Goal: Transaction & Acquisition: Purchase product/service

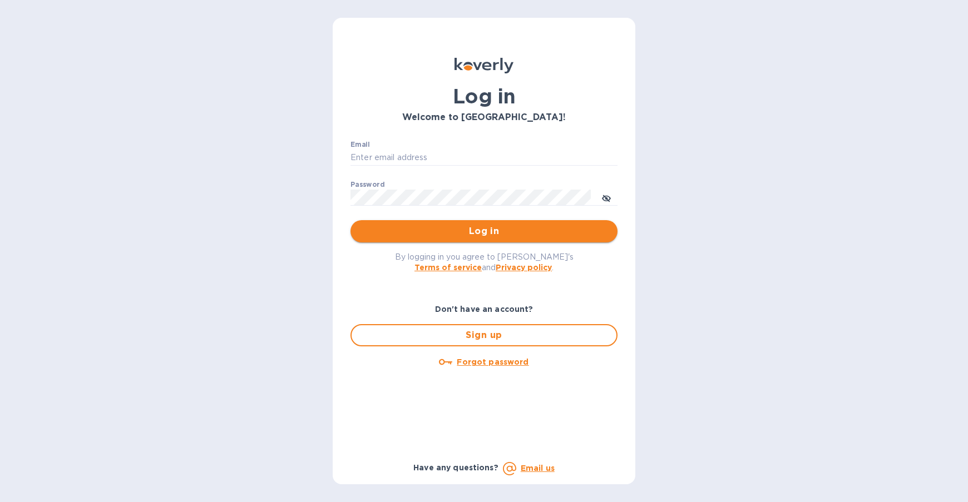
type input "[EMAIL_ADDRESS][DOMAIN_NAME]"
click at [528, 241] on button "Log in" at bounding box center [483, 231] width 267 height 22
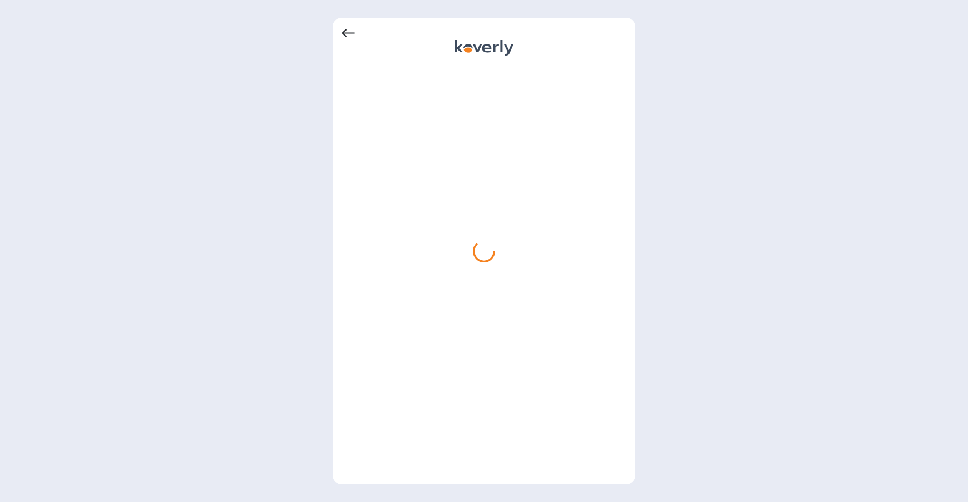
click at [524, 240] on div at bounding box center [484, 271] width 285 height 409
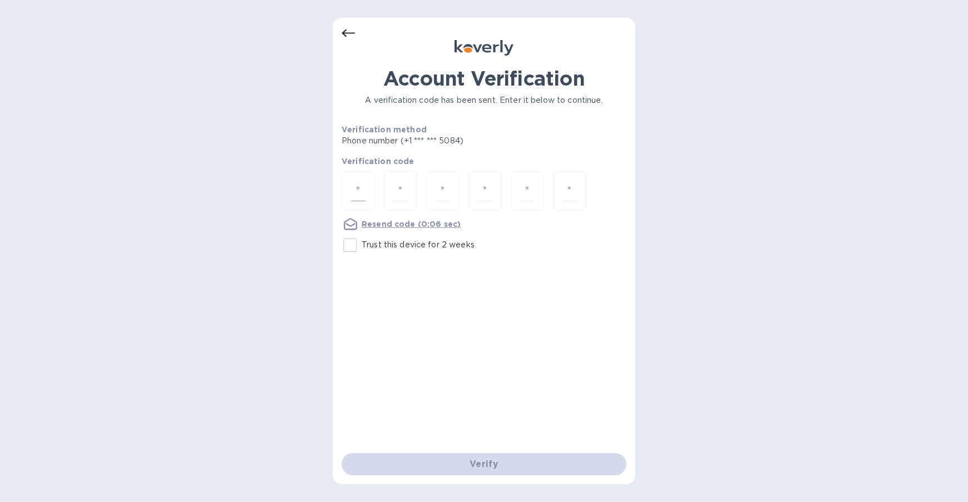
click at [349, 204] on div at bounding box center [358, 190] width 33 height 39
type input "2"
type input "5"
type input "7"
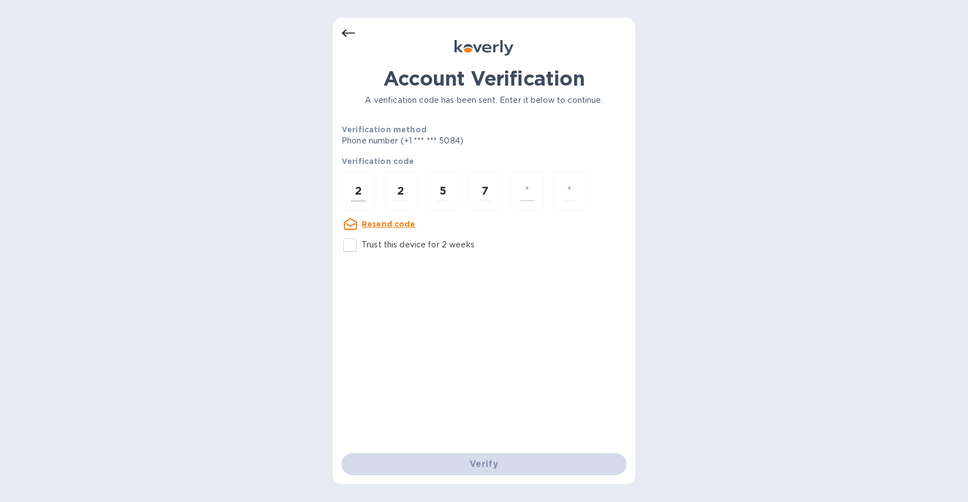
type input "1"
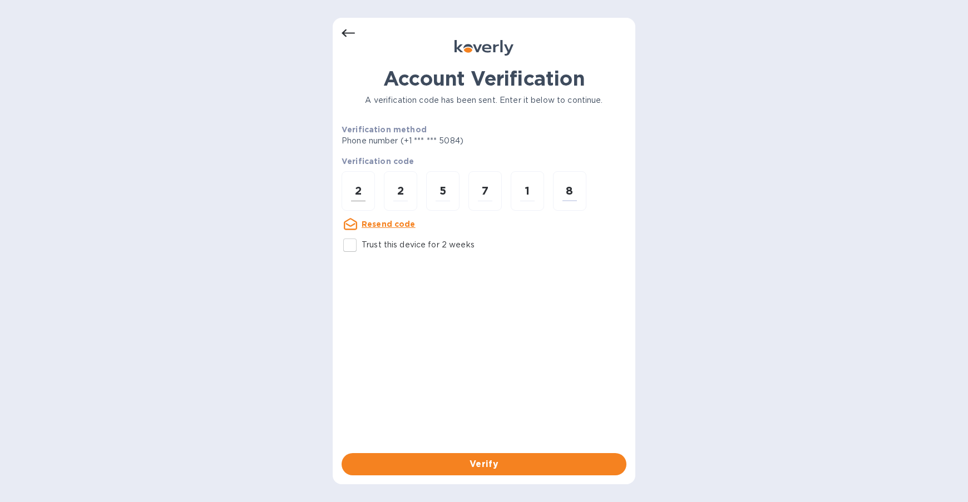
type input "8"
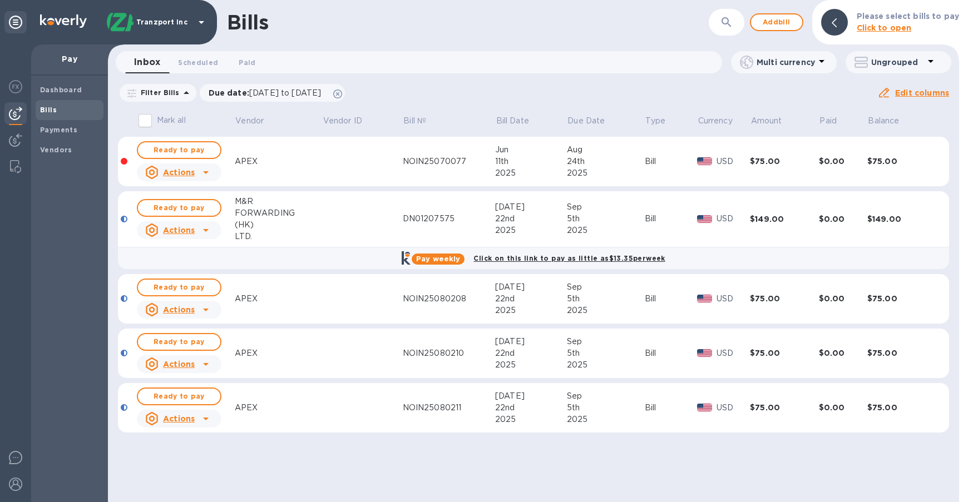
click at [349, 203] on td at bounding box center [362, 219] width 81 height 56
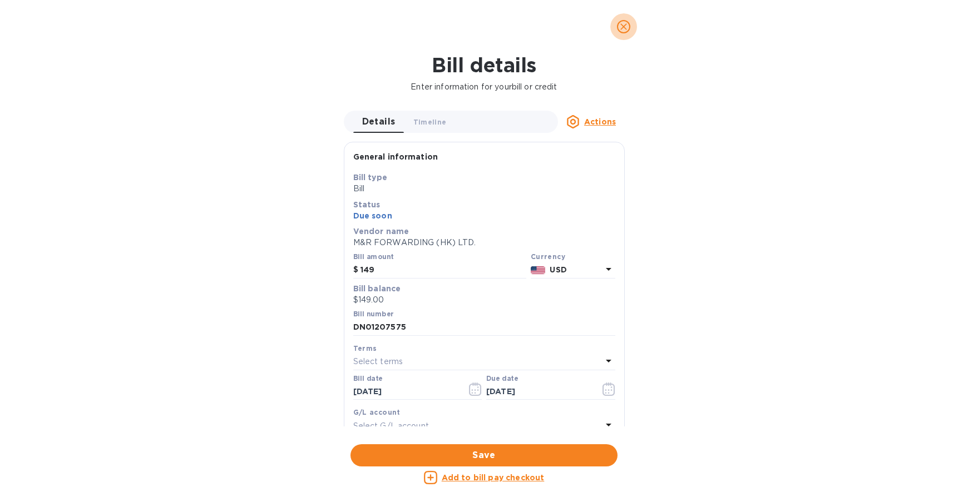
click at [627, 26] on icon "close" at bounding box center [623, 26] width 11 height 11
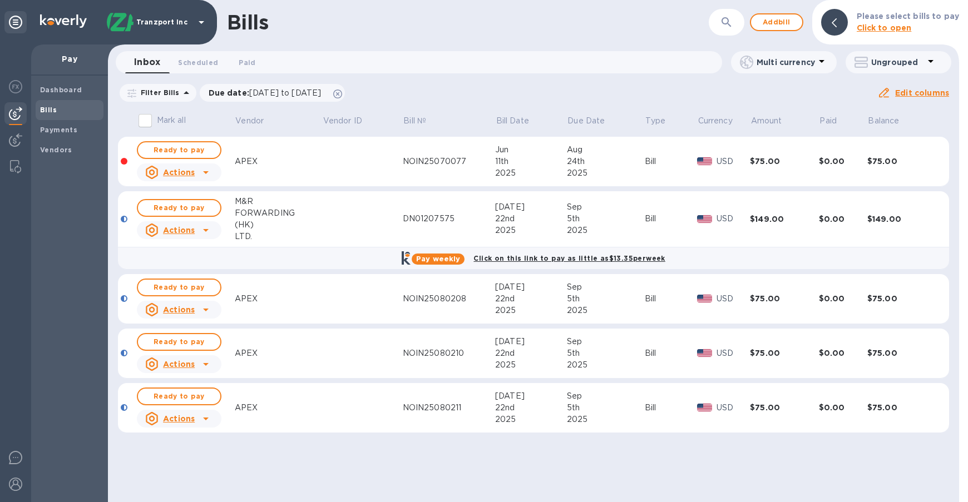
click at [259, 160] on div "APEX" at bounding box center [278, 162] width 87 height 12
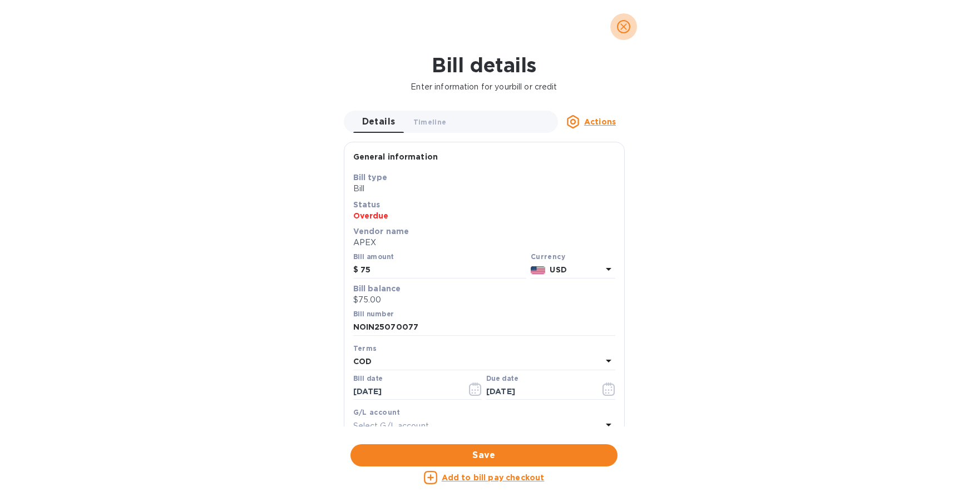
click at [617, 24] on span "close" at bounding box center [623, 26] width 13 height 13
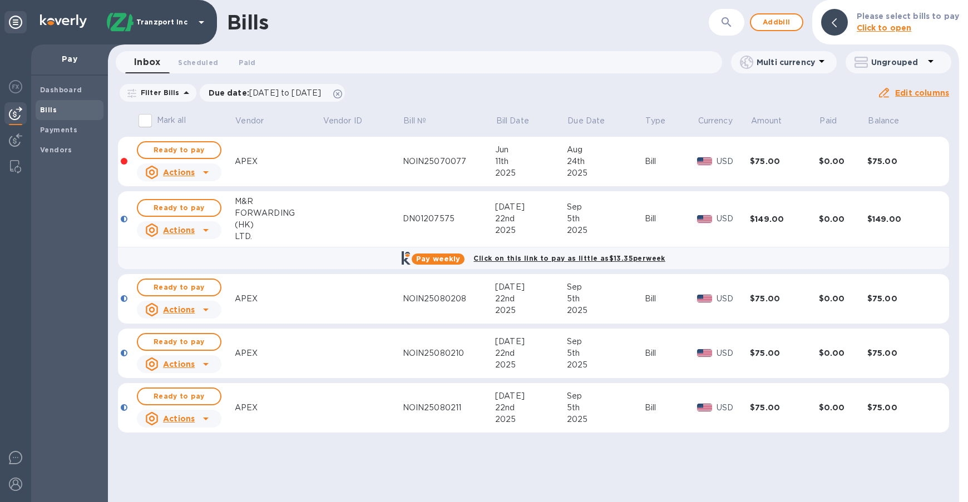
click at [363, 163] on td at bounding box center [362, 162] width 81 height 50
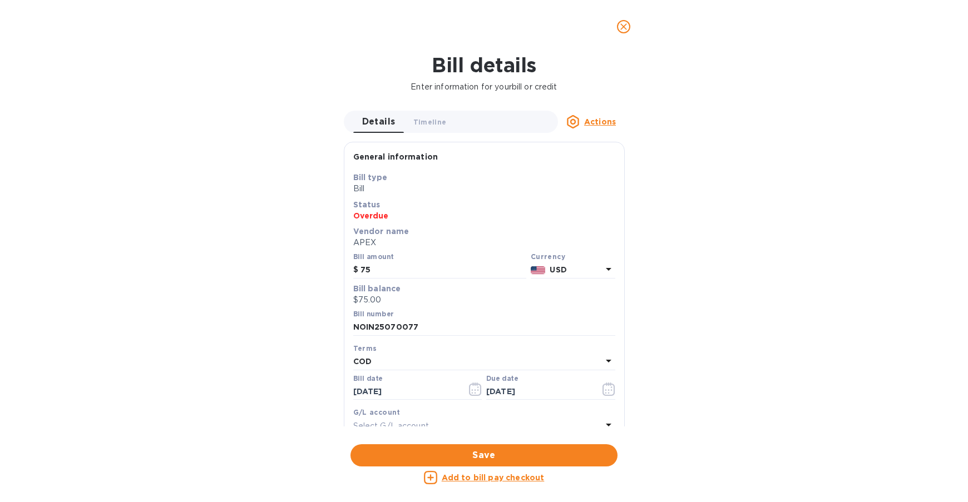
scroll to position [162, 0]
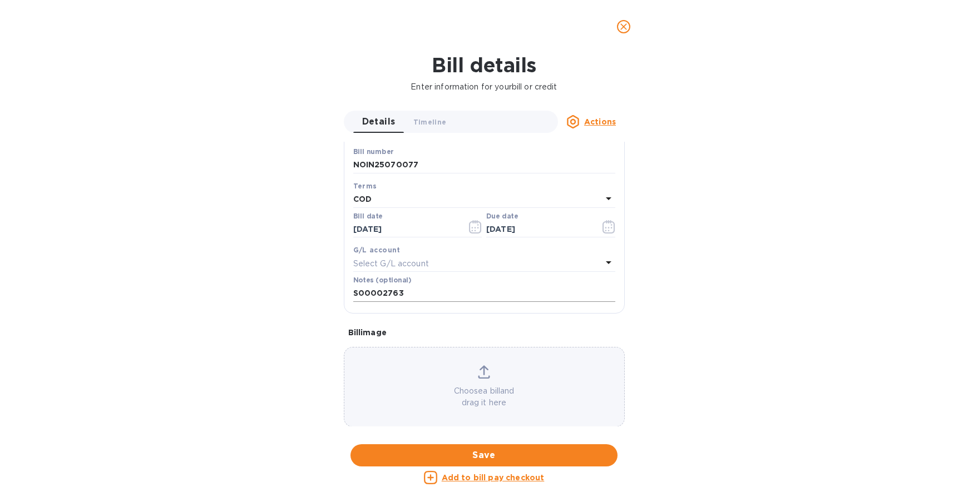
click at [388, 293] on input "S00002763" at bounding box center [484, 293] width 262 height 17
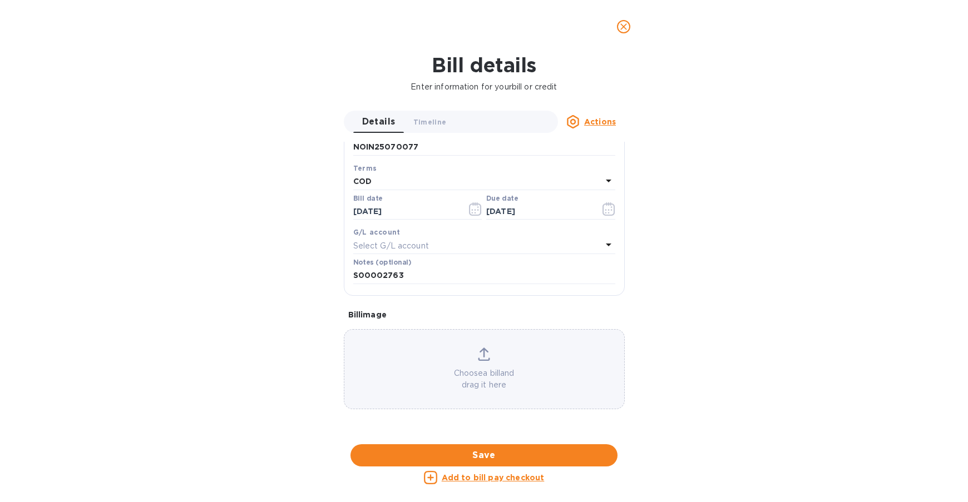
drag, startPoint x: 757, startPoint y: 81, endPoint x: 751, endPoint y: 85, distance: 7.0
click at [757, 81] on p "Enter information for your bill or credit" at bounding box center [484, 87] width 950 height 12
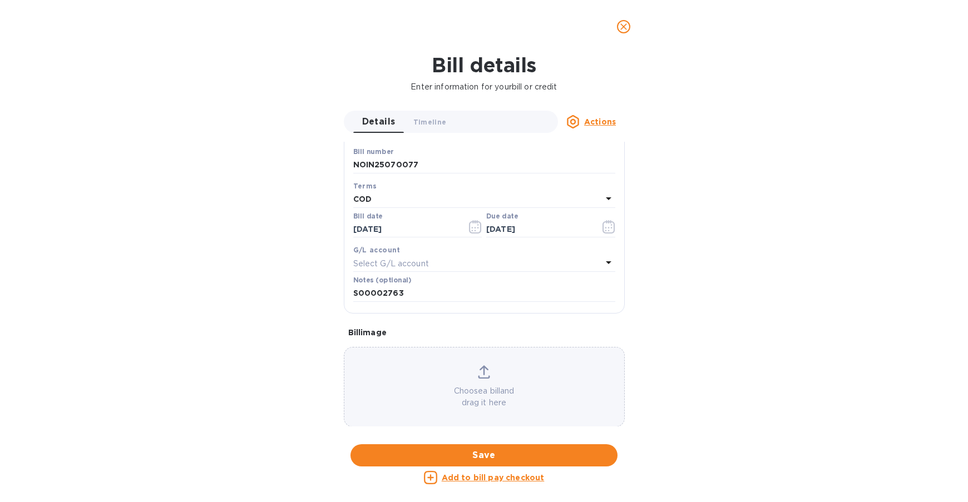
scroll to position [274, 0]
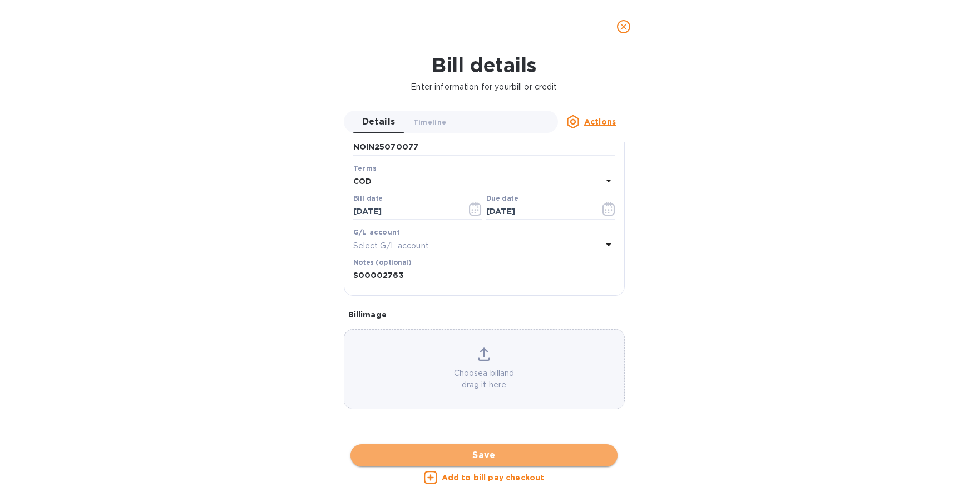
click at [500, 451] on span "Save" at bounding box center [483, 455] width 249 height 13
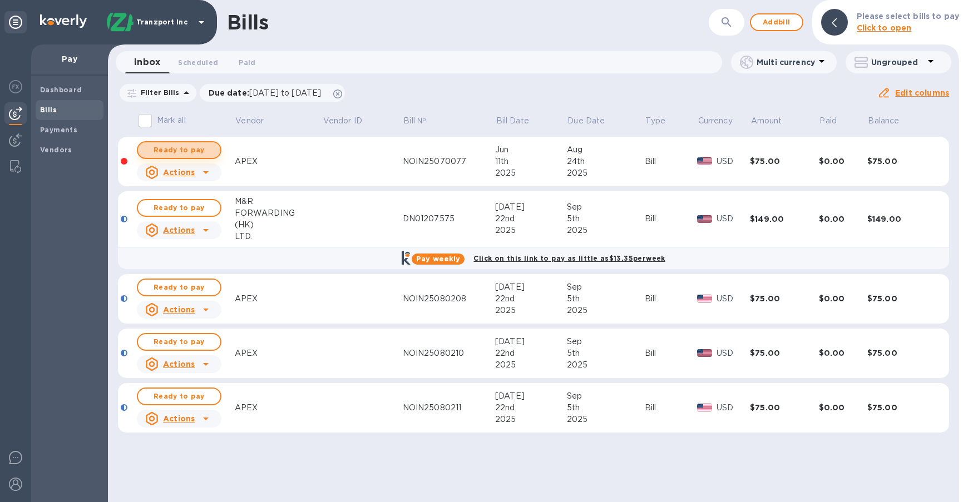
click at [187, 151] on span "Ready to pay" at bounding box center [179, 150] width 65 height 13
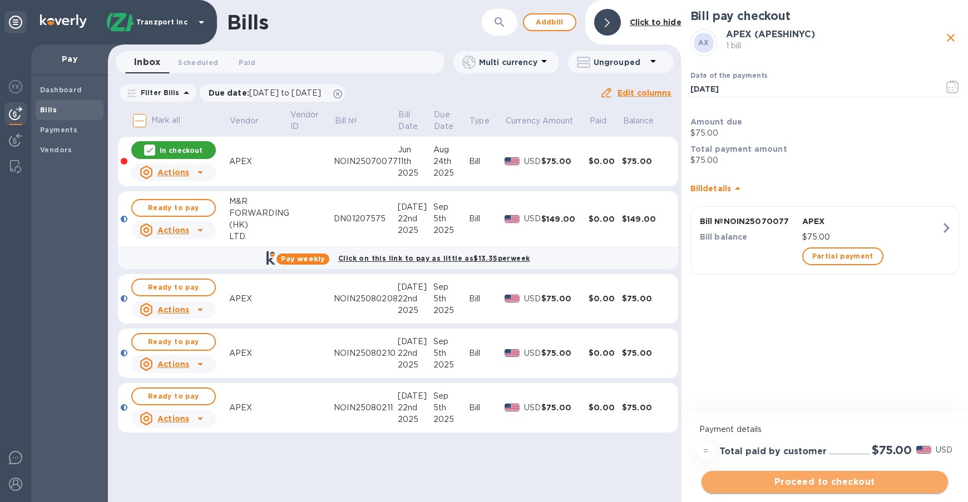
click at [830, 478] on span "Proceed to checkout" at bounding box center [824, 482] width 229 height 13
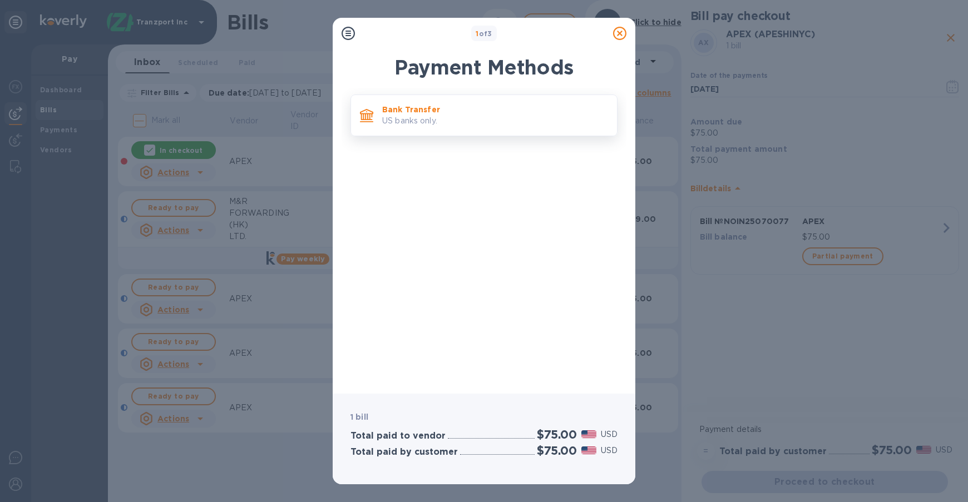
click at [514, 132] on div "Bank Transfer US banks only." at bounding box center [483, 116] width 267 height 42
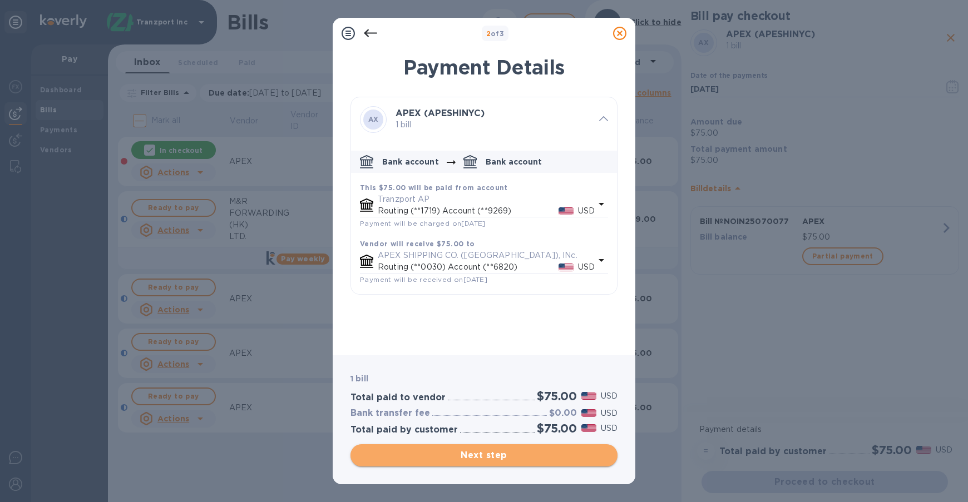
click at [551, 454] on span "Next step" at bounding box center [483, 455] width 249 height 13
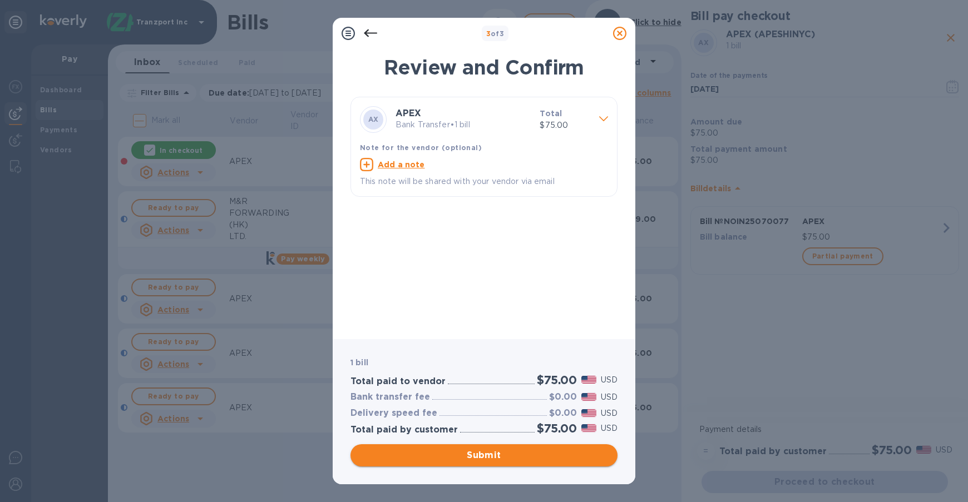
click at [548, 448] on button "Submit" at bounding box center [483, 455] width 267 height 22
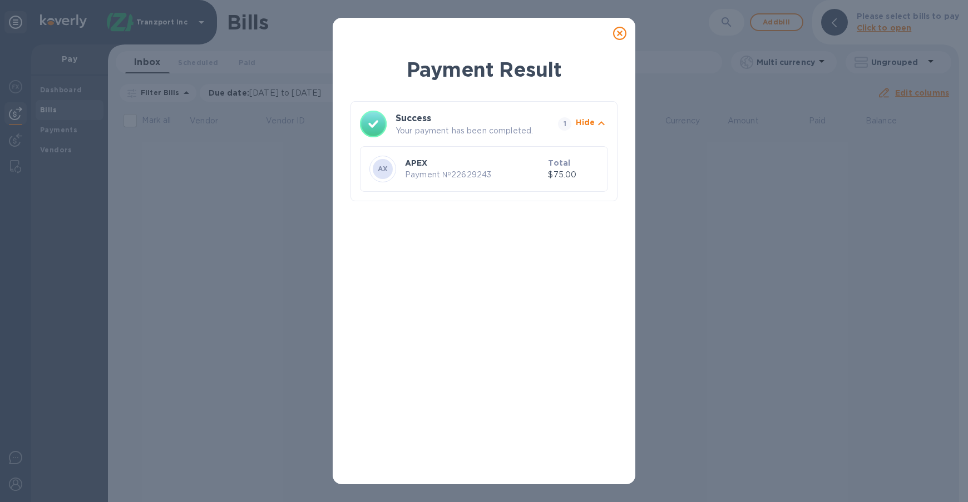
click at [618, 29] on icon at bounding box center [619, 33] width 13 height 13
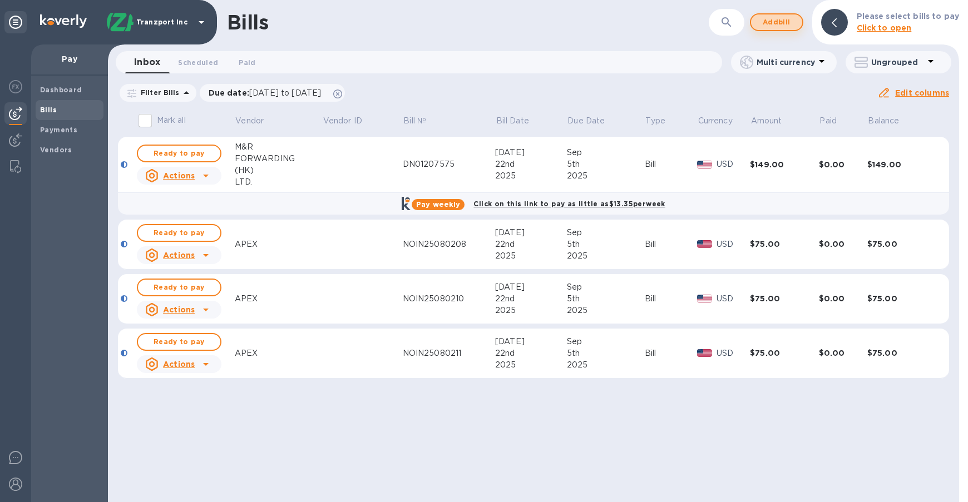
click at [786, 16] on span "Add bill" at bounding box center [776, 22] width 33 height 13
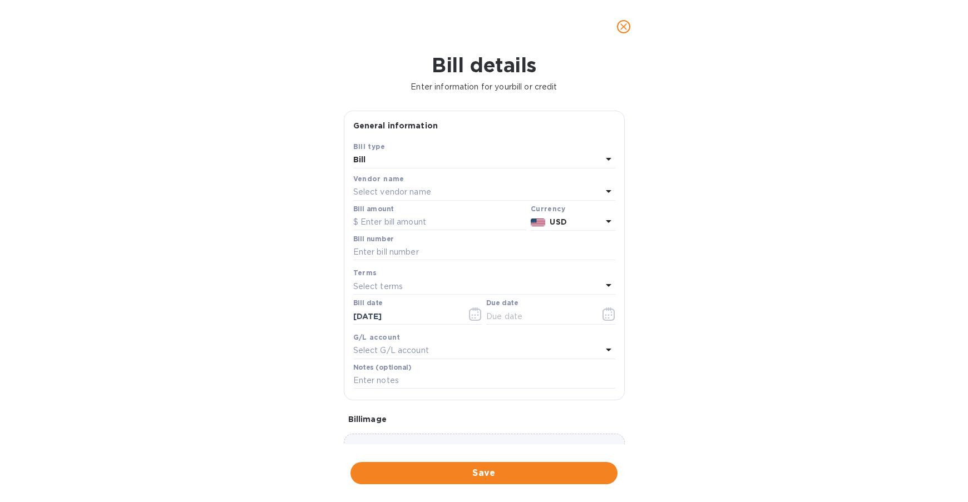
scroll to position [82, 0]
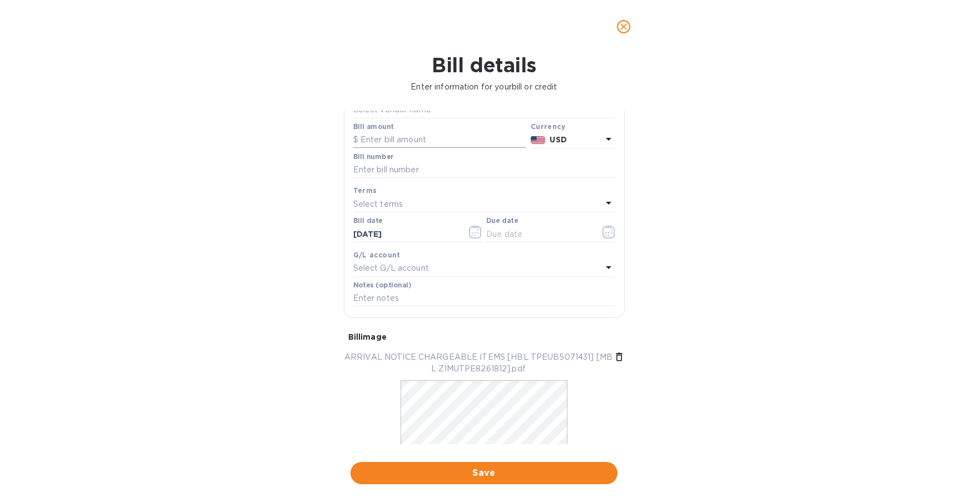
click at [416, 140] on input "text" at bounding box center [439, 140] width 173 height 17
type input "206.89"
click at [399, 172] on input "text" at bounding box center [484, 170] width 262 height 17
type input "2507022CIF"
click at [404, 201] on div "Select terms" at bounding box center [477, 204] width 249 height 16
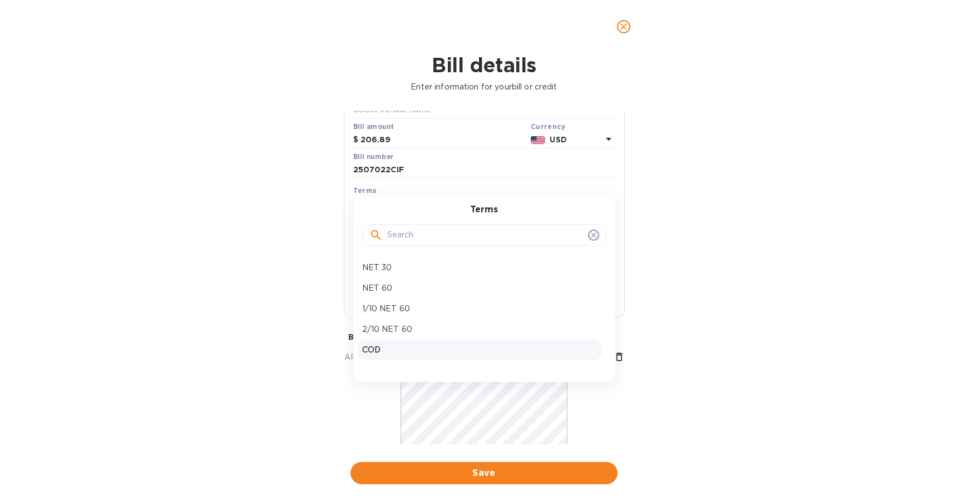
click at [419, 345] on p "COD" at bounding box center [479, 350] width 235 height 12
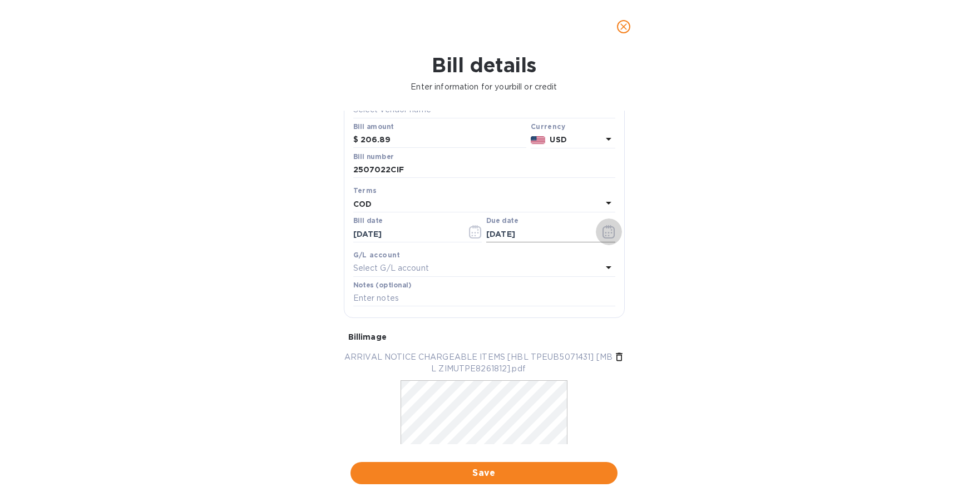
click at [602, 238] on icon "button" at bounding box center [608, 231] width 13 height 13
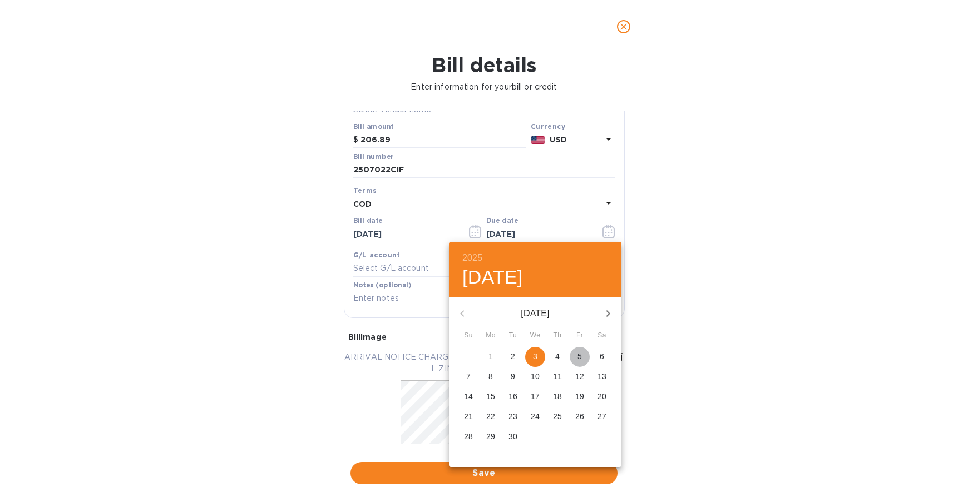
click at [581, 358] on p "5" at bounding box center [579, 356] width 4 height 11
type input "09/05/2025"
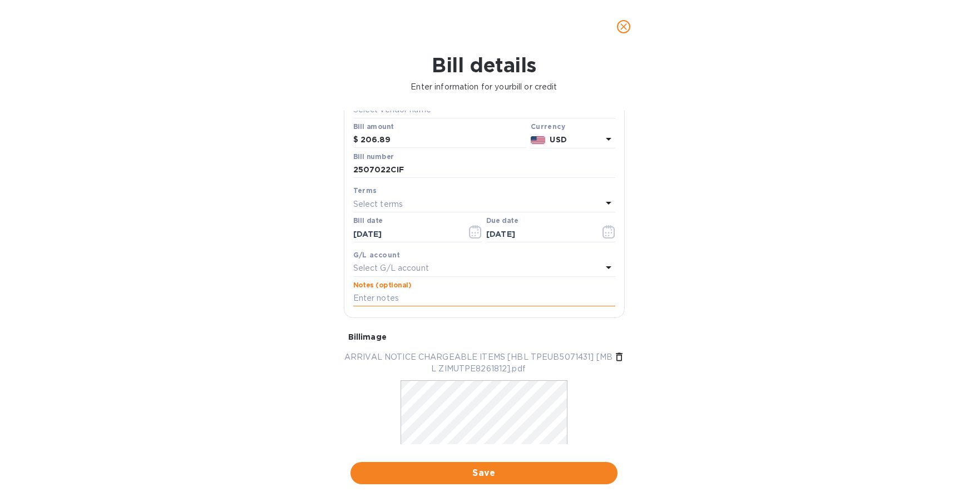
click at [419, 293] on input "text" at bounding box center [484, 298] width 262 height 17
paste input "S00002865"
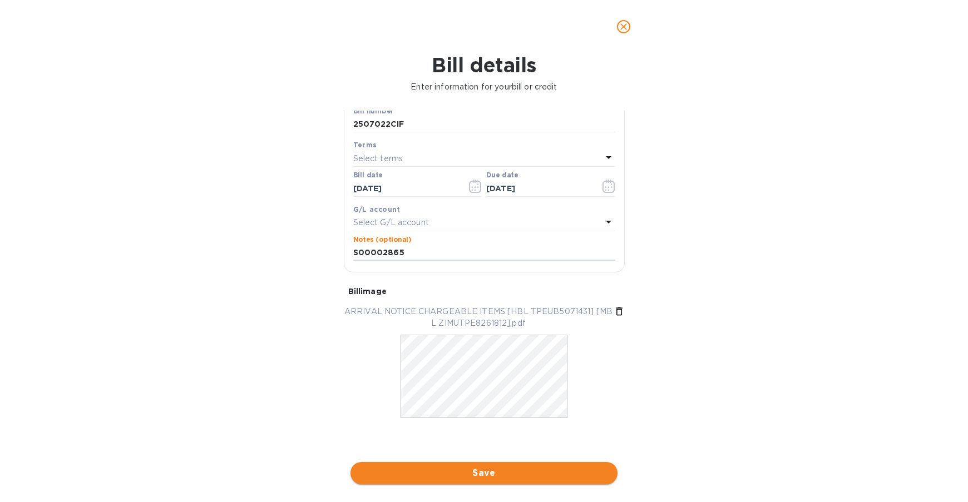
type input "S00002865"
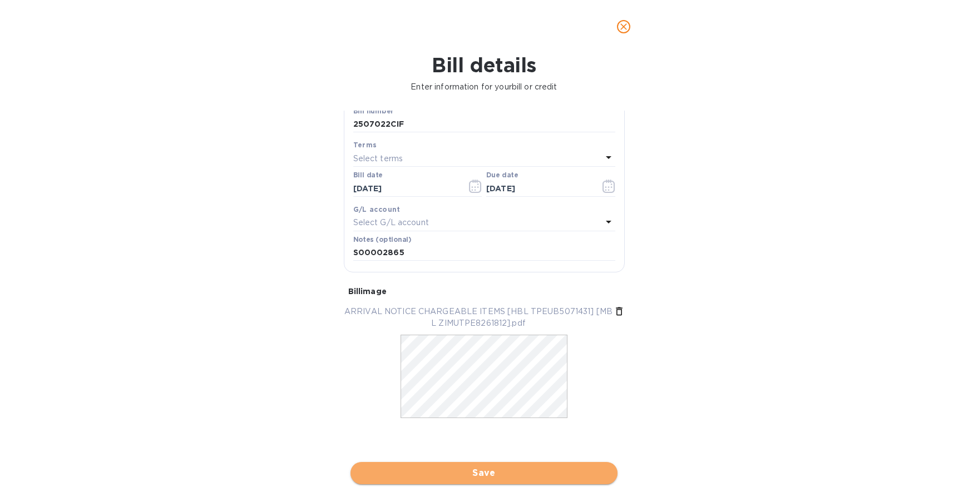
click at [520, 470] on span "Save" at bounding box center [483, 473] width 249 height 13
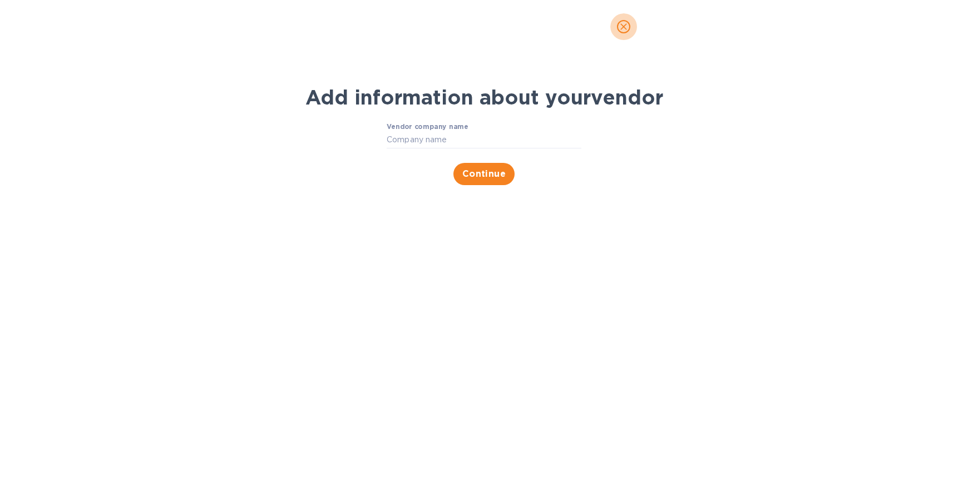
click at [623, 20] on span "close" at bounding box center [623, 26] width 13 height 13
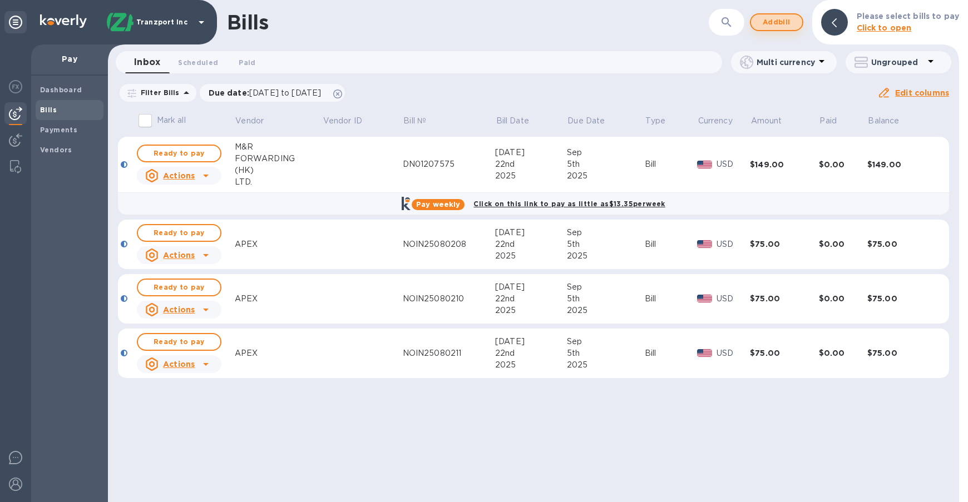
click at [773, 19] on span "Add bill" at bounding box center [776, 22] width 33 height 13
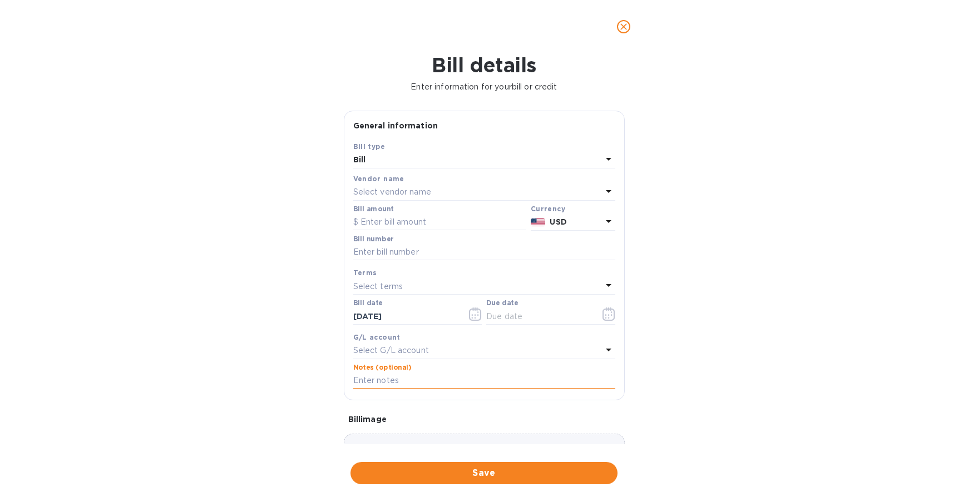
paste input "S00002865"
type input "S00002865"
click at [406, 186] on p "Select vendor name" at bounding box center [392, 192] width 78 height 12
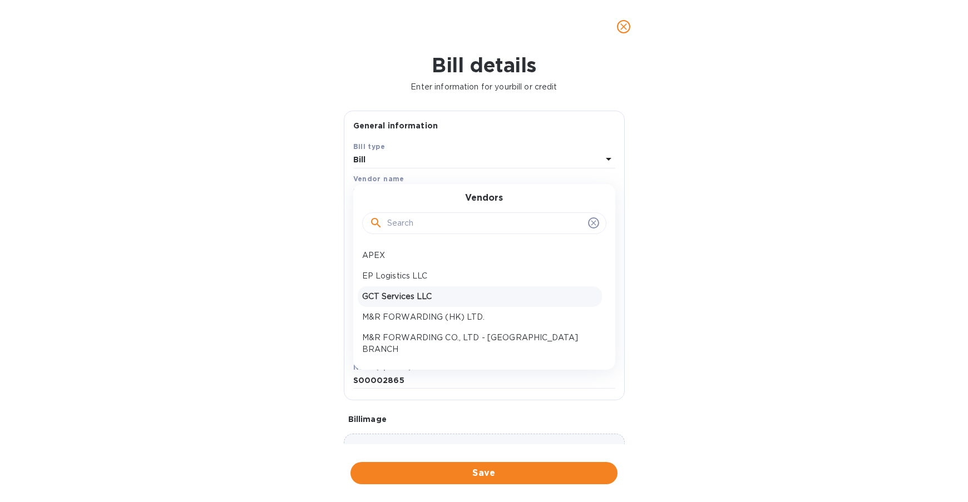
scroll to position [111, 0]
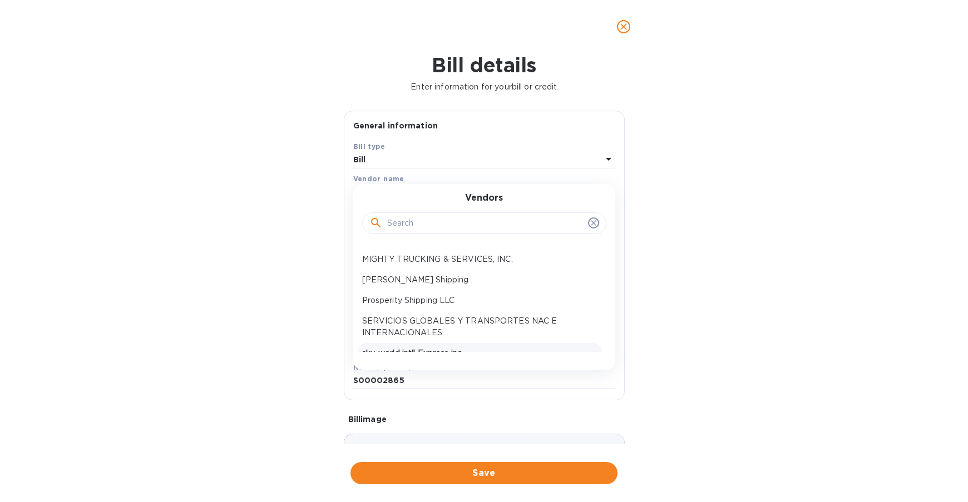
click at [435, 348] on p "sky-world int'l Express inc" at bounding box center [479, 354] width 235 height 12
type input "09/03/2025"
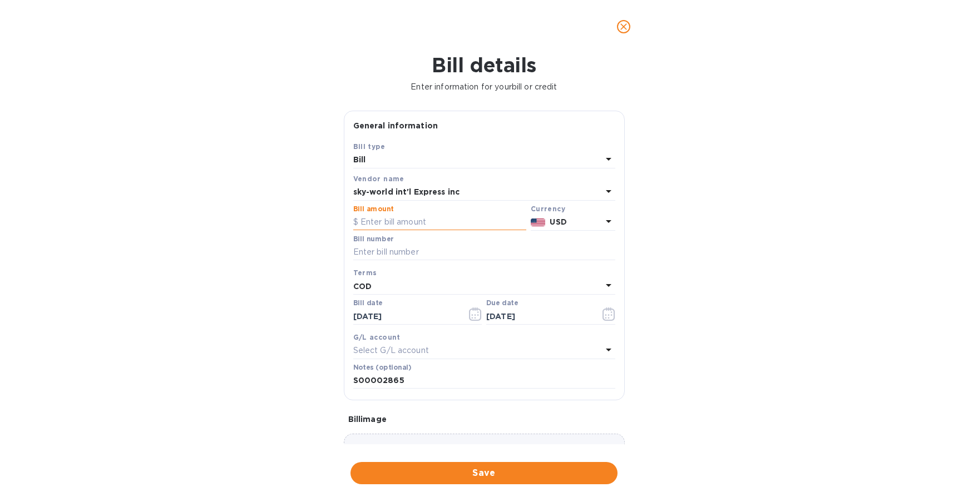
click at [403, 223] on input "text" at bounding box center [439, 222] width 173 height 17
click at [409, 216] on input "text" at bounding box center [439, 222] width 173 height 17
type input "206.89"
click at [467, 260] on input "text" at bounding box center [484, 252] width 262 height 17
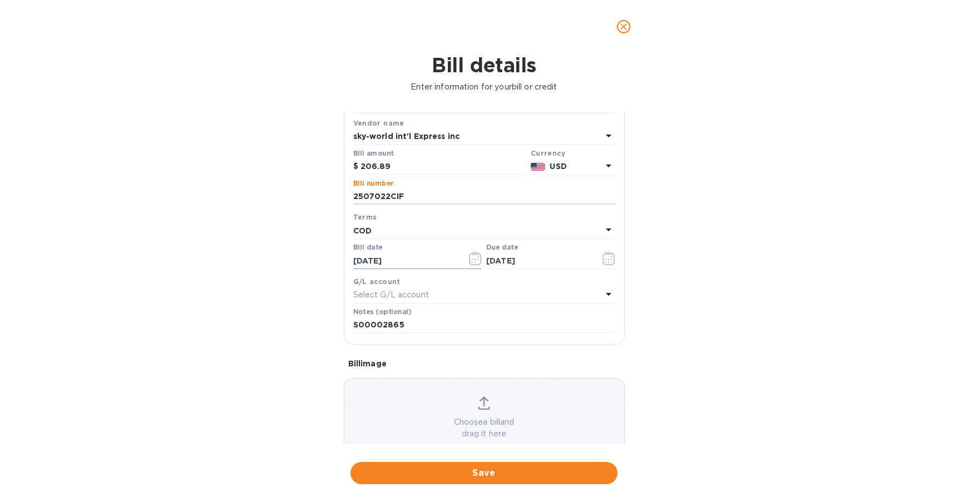
scroll to position [82, 0]
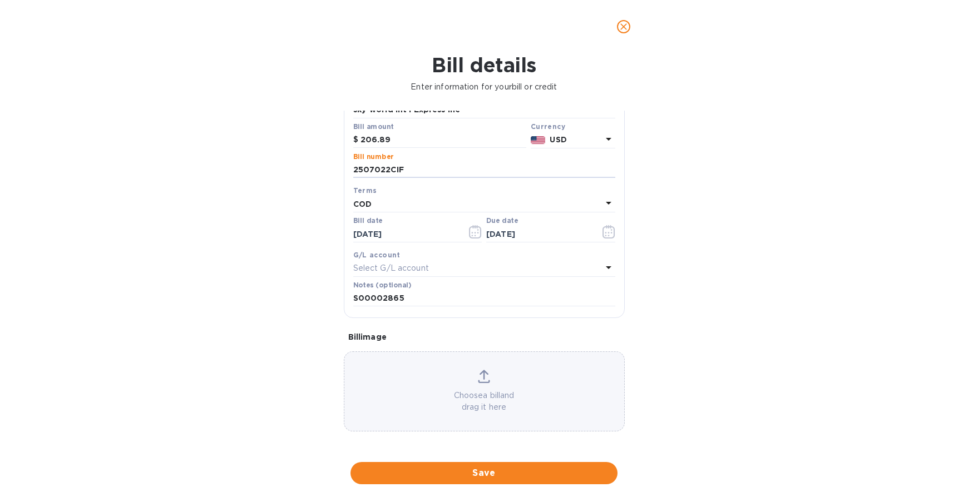
type input "2507022CIF"
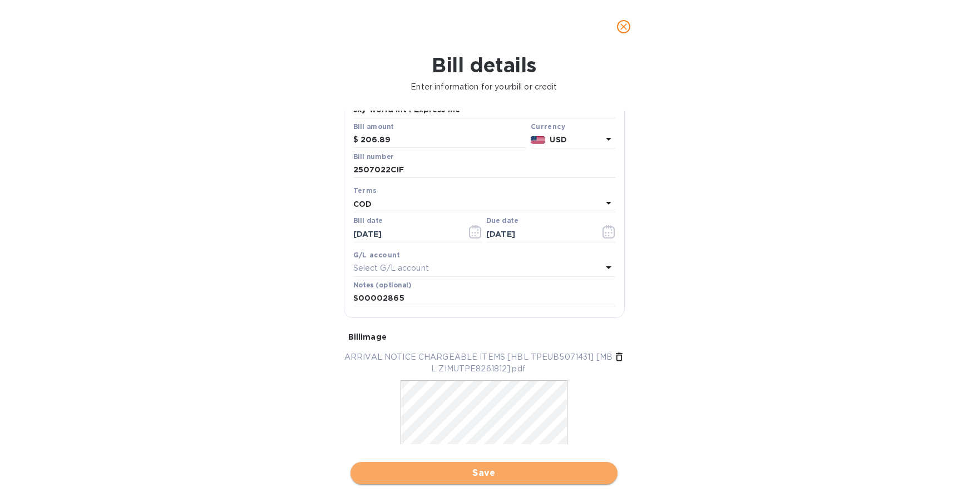
click at [491, 476] on span "Save" at bounding box center [483, 473] width 249 height 13
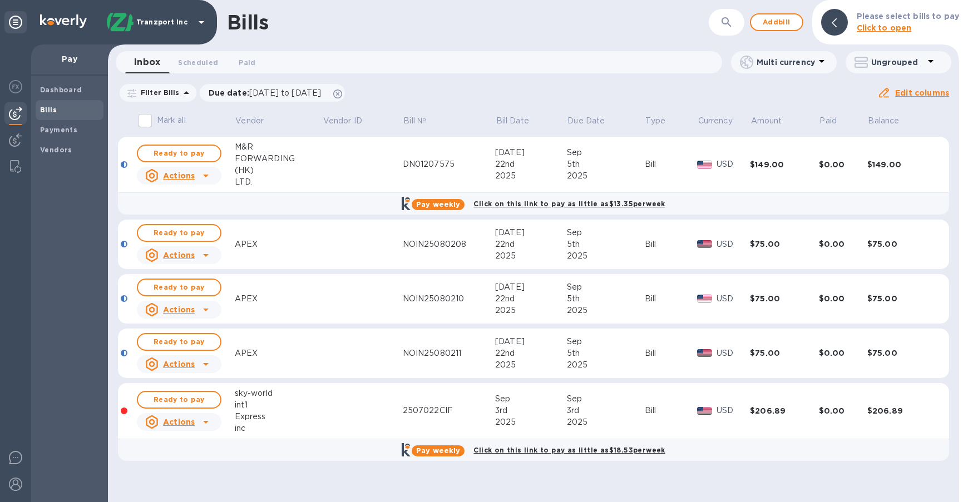
click at [418, 423] on td "2507022CIF" at bounding box center [449, 411] width 92 height 56
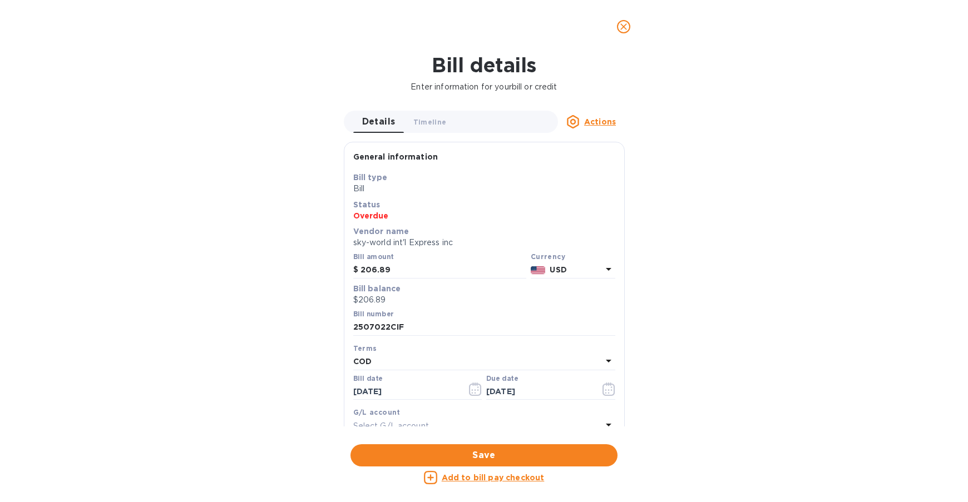
scroll to position [56, 0]
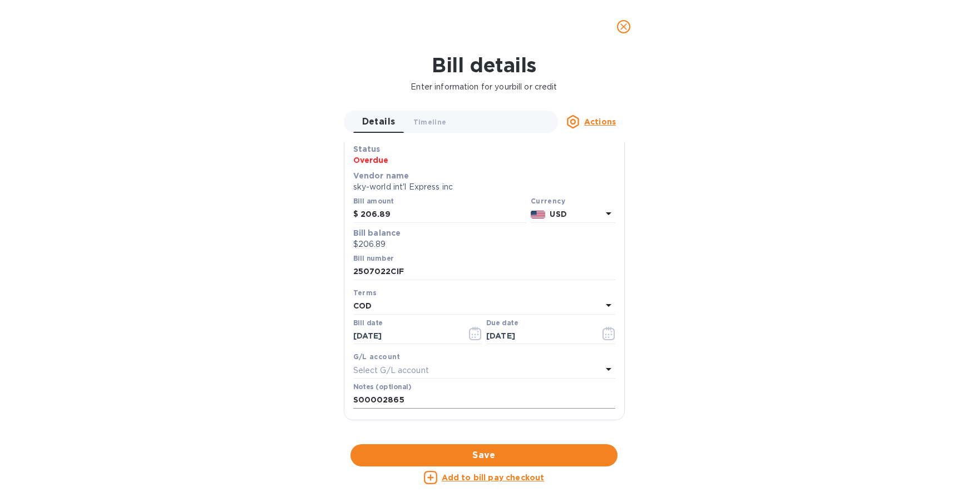
click at [383, 399] on input "S00002865" at bounding box center [484, 400] width 262 height 17
click at [635, 74] on h1 "Bill details" at bounding box center [484, 64] width 950 height 23
click at [498, 456] on span "Save" at bounding box center [483, 455] width 249 height 13
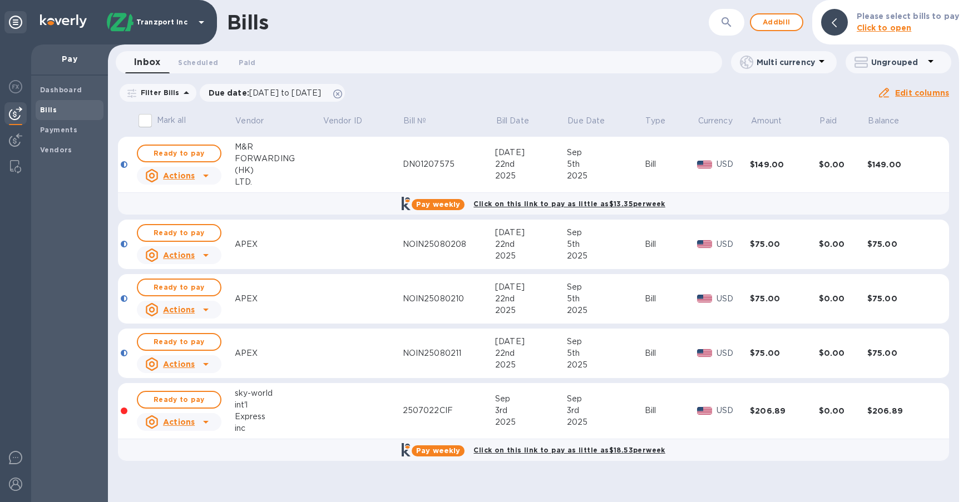
click at [533, 78] on div "Bills ​ Add bill Please select bills to pay Click to open Inbox 0 Scheduled 0 P…" at bounding box center [533, 251] width 851 height 502
click at [196, 404] on span "Ready to pay" at bounding box center [179, 399] width 65 height 13
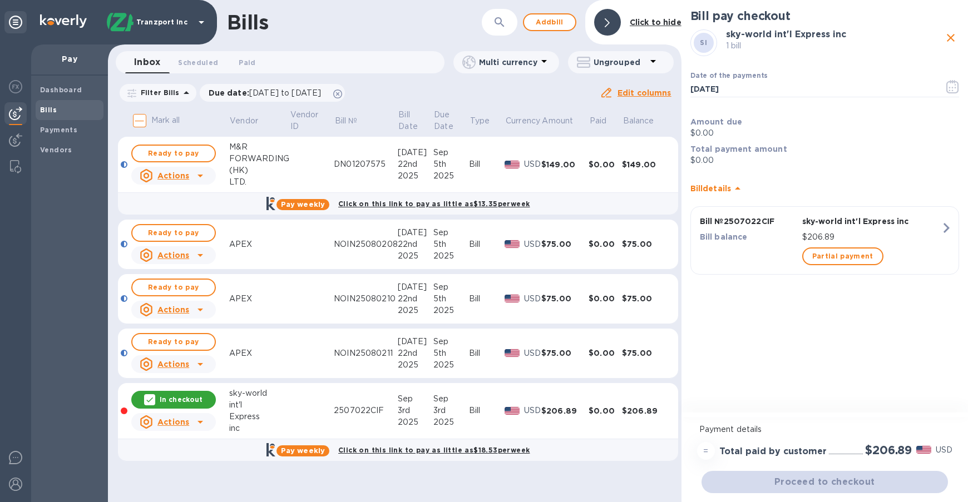
click at [768, 480] on div "Proceed to checkout" at bounding box center [824, 482] width 251 height 27
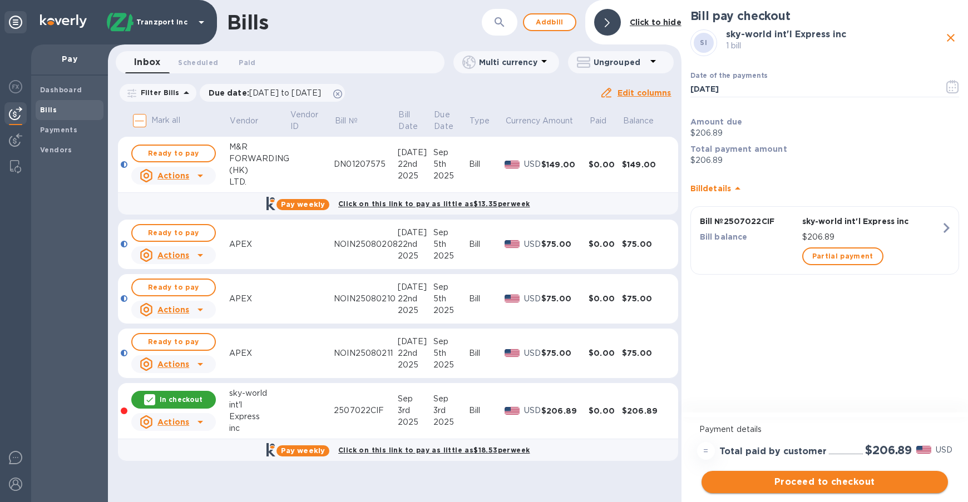
click at [847, 486] on span "Proceed to checkout" at bounding box center [824, 482] width 229 height 13
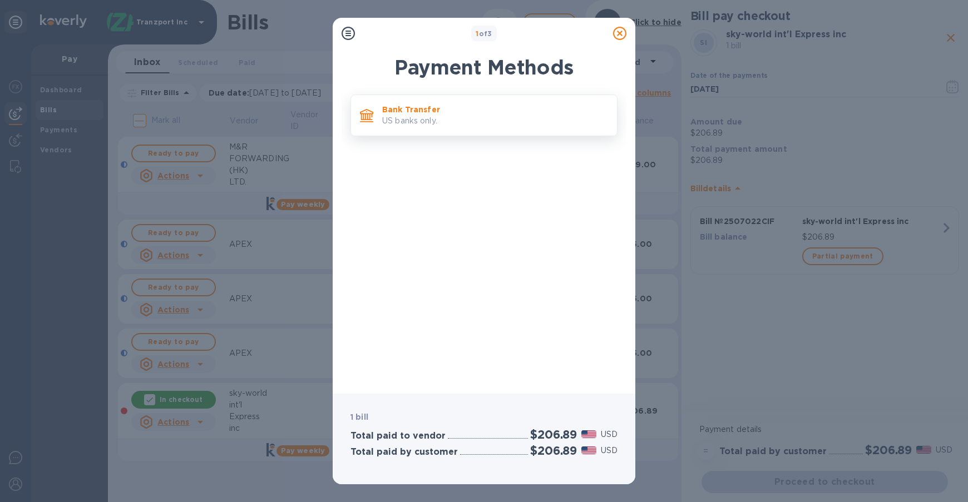
click at [447, 116] on p "US banks only." at bounding box center [495, 121] width 226 height 12
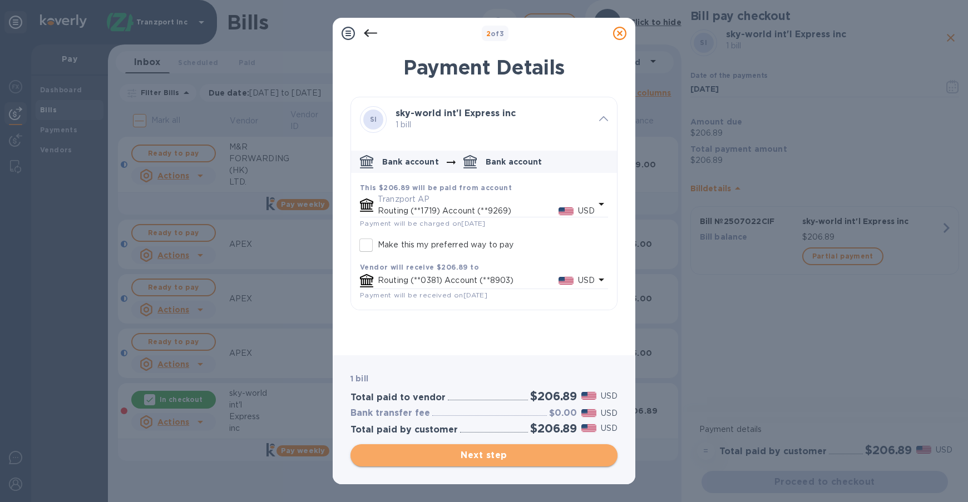
click at [518, 448] on button "Next step" at bounding box center [483, 455] width 267 height 22
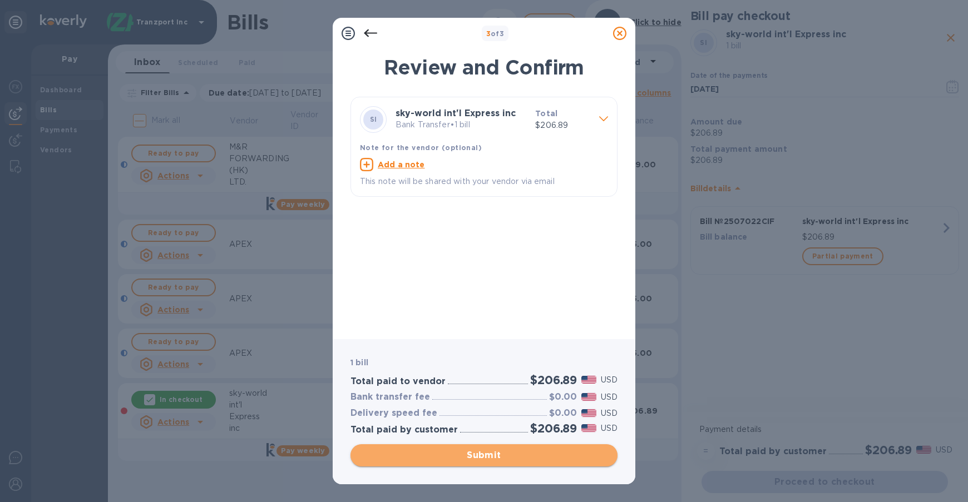
click at [475, 463] on button "Submit" at bounding box center [483, 455] width 267 height 22
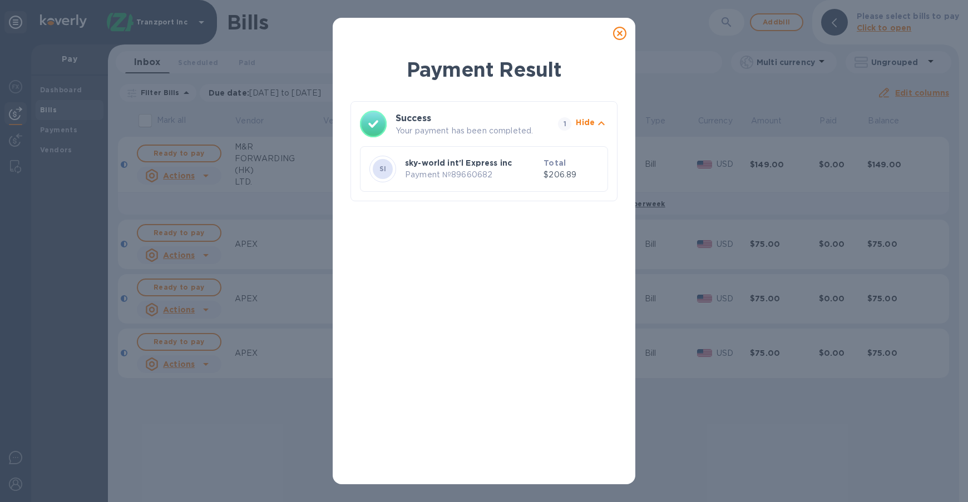
click at [264, 29] on div "Payment Result Success Your payment has been completed. 1 Hide SI sky-world int…" at bounding box center [484, 251] width 968 height 502
click at [615, 36] on icon at bounding box center [619, 33] width 13 height 13
